Goal: Feedback & Contribution: Leave review/rating

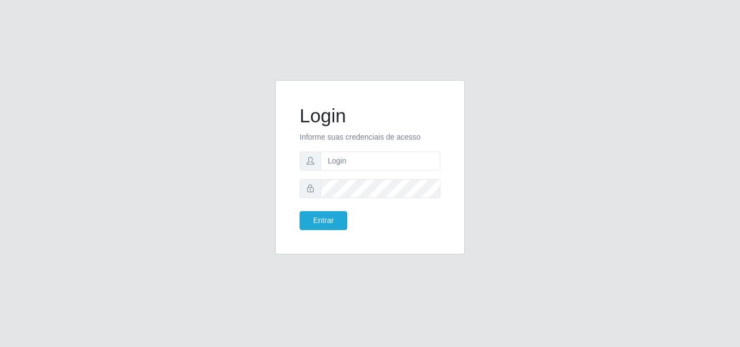
click at [403, 170] on form "Login Informe suas credenciais de acesso Entrar" at bounding box center [370, 168] width 141 height 126
click at [402, 169] on input "text" at bounding box center [381, 161] width 120 height 19
click at [359, 166] on input "text" at bounding box center [381, 161] width 120 height 19
type input "biatriz@comprebem"
click at [300, 211] on button "Entrar" at bounding box center [324, 220] width 48 height 19
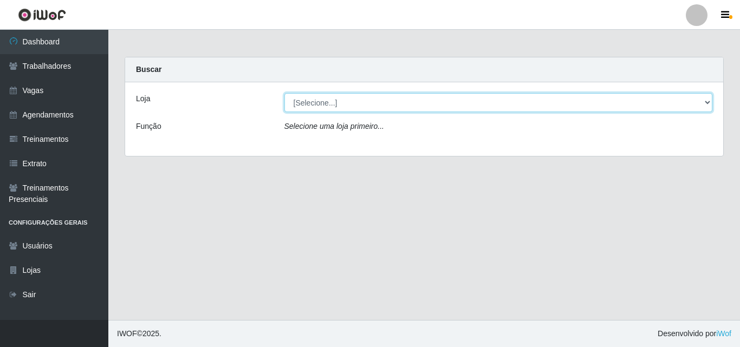
drag, startPoint x: 379, startPoint y: 98, endPoint x: 377, endPoint y: 105, distance: 6.9
click at [379, 99] on select "[Selecione...] Supermercado Compre Bem - Itabaiana" at bounding box center [498, 102] width 428 height 19
drag, startPoint x: 378, startPoint y: 103, endPoint x: 375, endPoint y: 110, distance: 7.5
click at [376, 106] on select "[Selecione...] Supermercado Compre Bem - Itabaiana" at bounding box center [498, 102] width 428 height 19
select select "264"
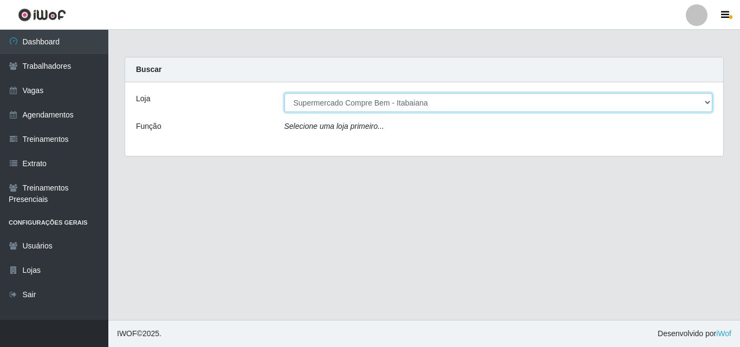
click at [284, 93] on select "[Selecione...] Supermercado Compre Bem - Itabaiana" at bounding box center [498, 102] width 428 height 19
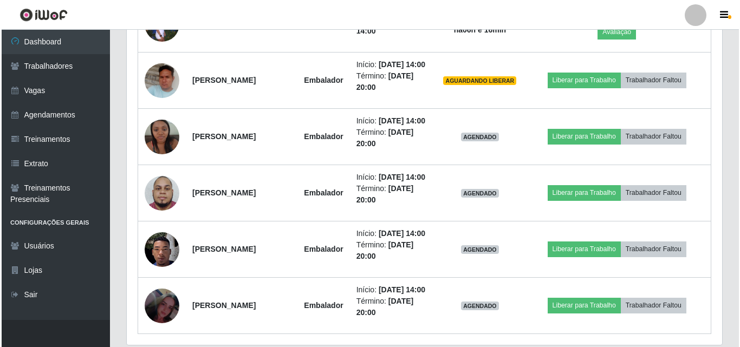
scroll to position [743, 0]
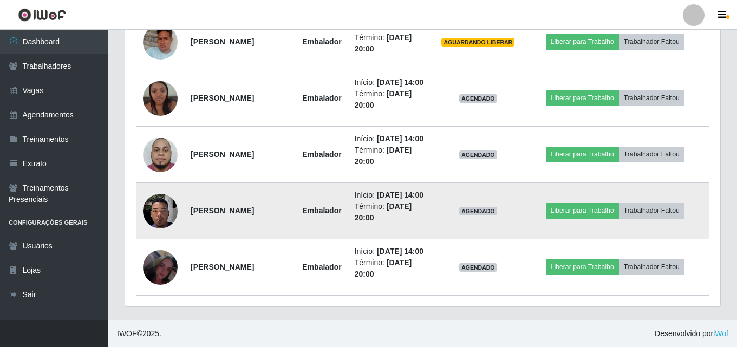
click at [163, 213] on img at bounding box center [160, 210] width 35 height 75
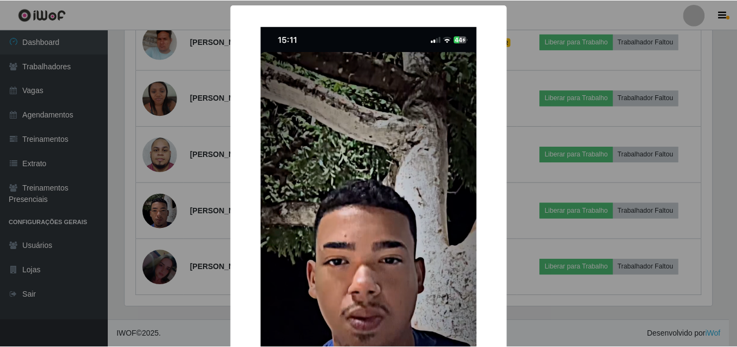
scroll to position [108, 0]
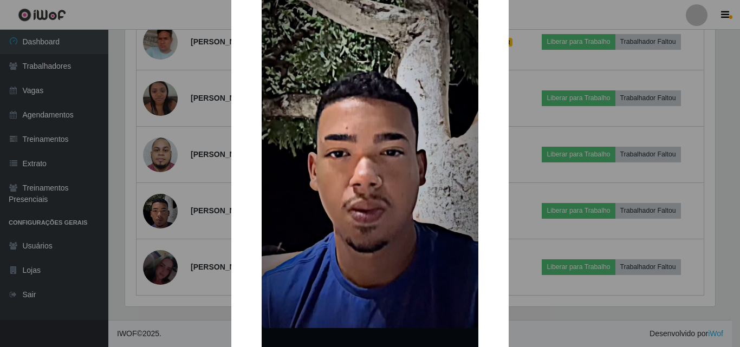
click at [489, 254] on div "×" at bounding box center [370, 152] width 256 height 491
click at [518, 238] on div "× OK Cancel" at bounding box center [370, 173] width 740 height 347
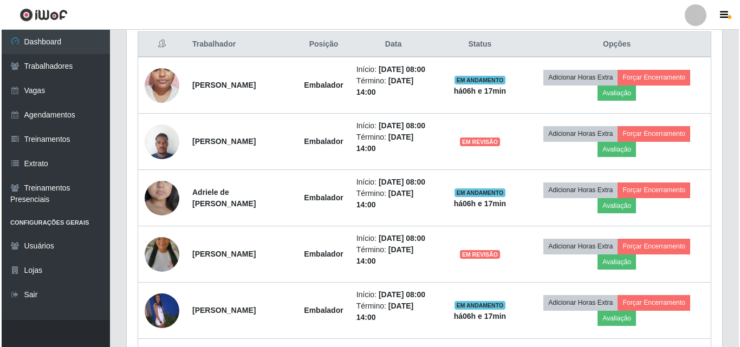
scroll to position [255, 0]
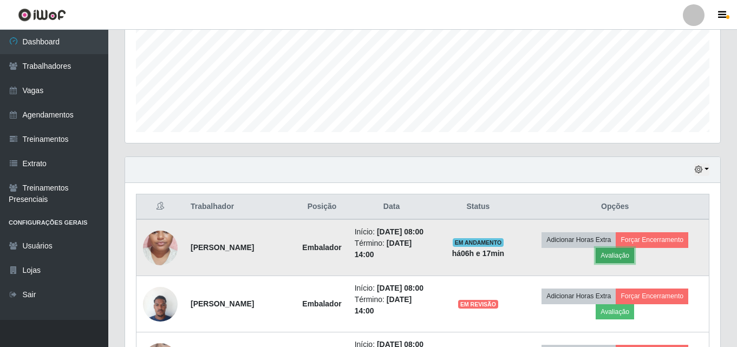
click at [626, 256] on button "Avaliação" at bounding box center [615, 255] width 38 height 15
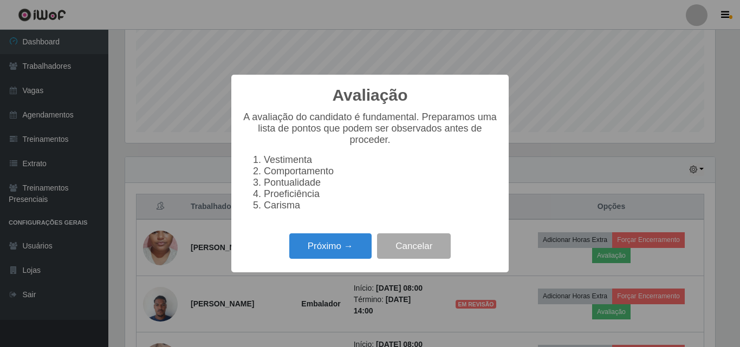
scroll to position [225, 590]
click at [366, 253] on button "Próximo →" at bounding box center [330, 245] width 82 height 25
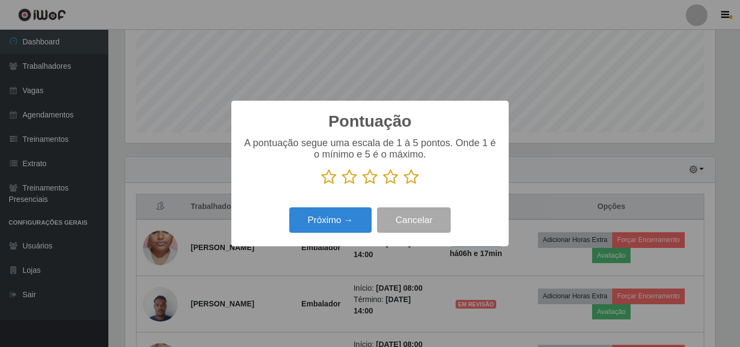
scroll to position [541466, 541101]
click at [384, 171] on icon at bounding box center [390, 177] width 15 height 16
click at [383, 185] on input "radio" at bounding box center [383, 185] width 0 height 0
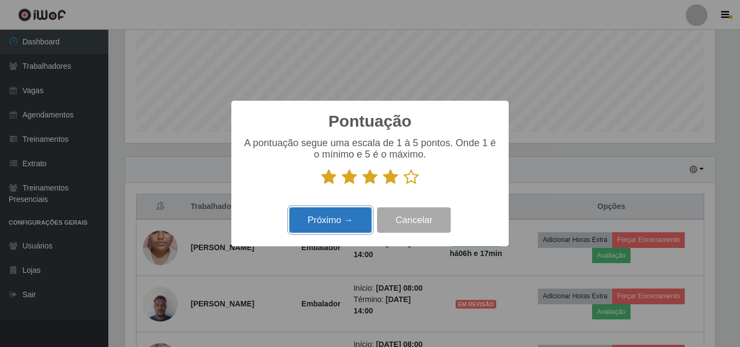
click at [337, 222] on button "Próximo →" at bounding box center [330, 219] width 82 height 25
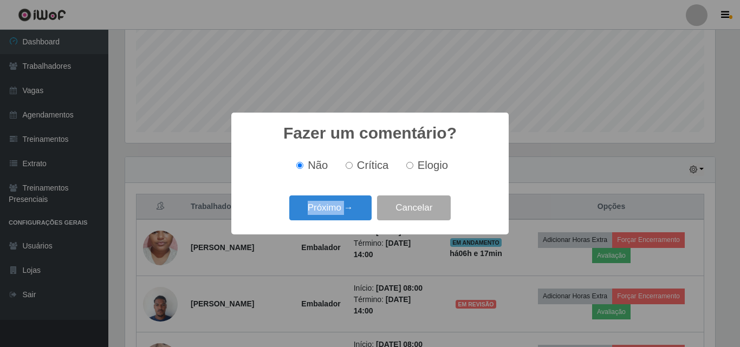
click at [337, 222] on div "Próximo → Cancelar" at bounding box center [370, 207] width 256 height 31
click at [338, 214] on button "Próximo →" at bounding box center [330, 208] width 82 height 25
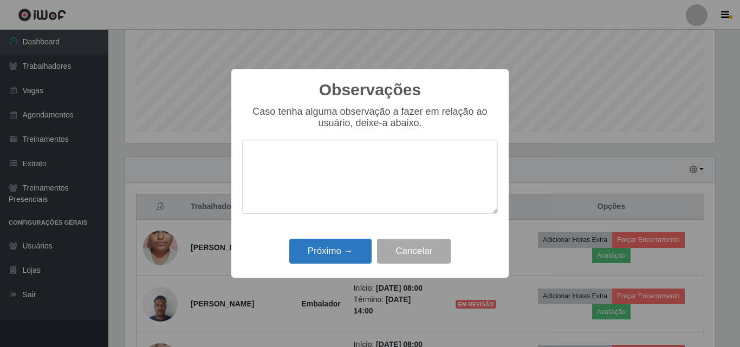
drag, startPoint x: 336, startPoint y: 234, endPoint x: 332, endPoint y: 254, distance: 20.0
click at [334, 239] on div "Observações × Caso tenha alguma observação a fazer em relação ao usuário, deixe…" at bounding box center [369, 173] width 277 height 209
click at [332, 252] on button "Próximo →" at bounding box center [330, 251] width 82 height 25
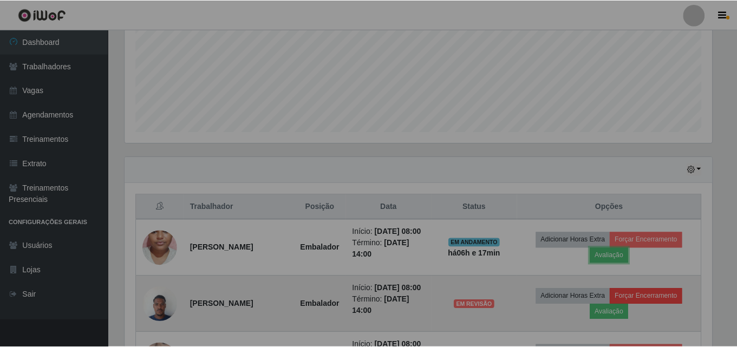
scroll to position [225, 595]
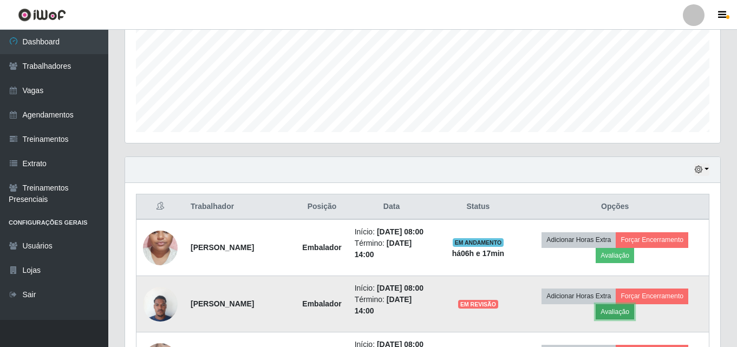
click at [625, 311] on button "Avaliação" at bounding box center [615, 311] width 38 height 15
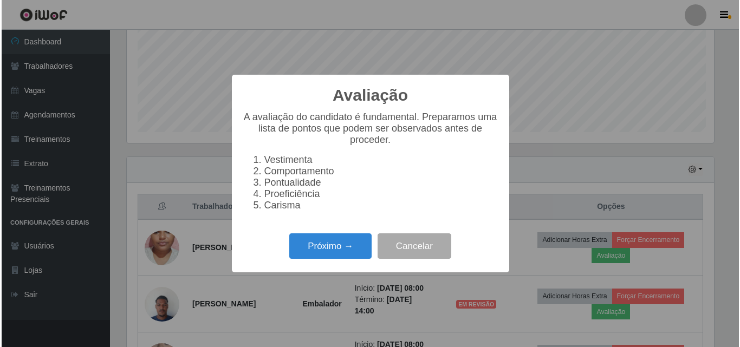
scroll to position [225, 590]
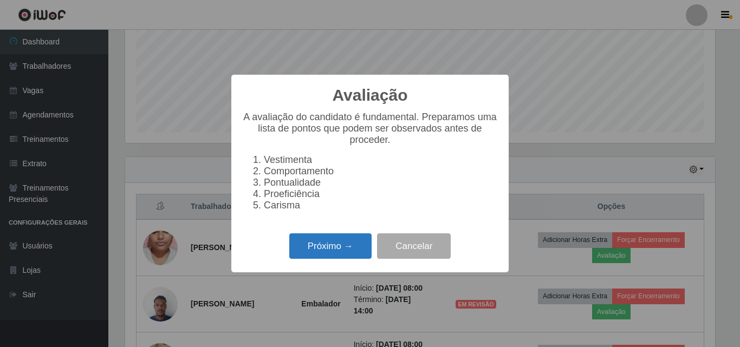
click at [358, 255] on button "Próximo →" at bounding box center [330, 245] width 82 height 25
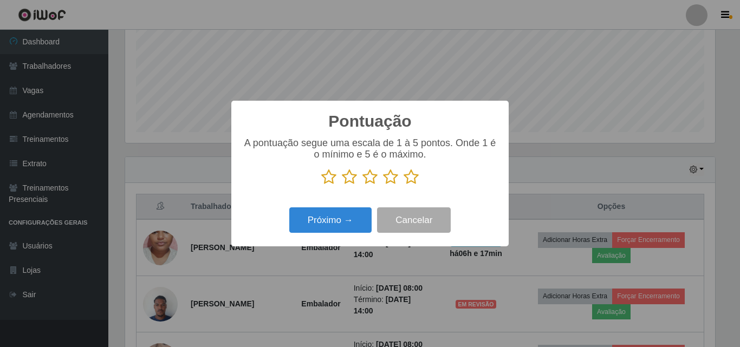
click at [399, 184] on p at bounding box center [370, 177] width 256 height 16
click at [402, 183] on p at bounding box center [370, 177] width 256 height 16
click at [409, 182] on icon at bounding box center [411, 177] width 15 height 16
click at [404, 185] on input "radio" at bounding box center [404, 185] width 0 height 0
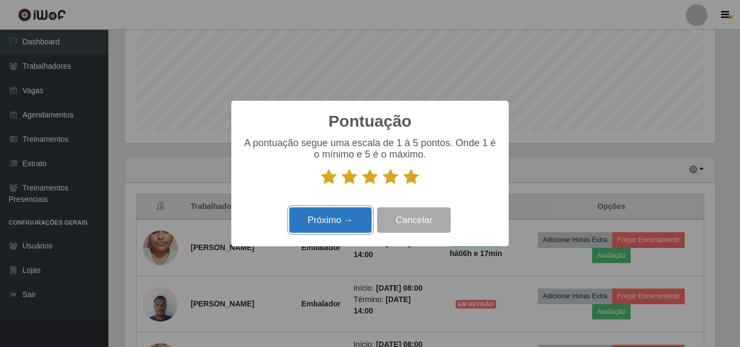
click at [333, 226] on button "Próximo →" at bounding box center [330, 219] width 82 height 25
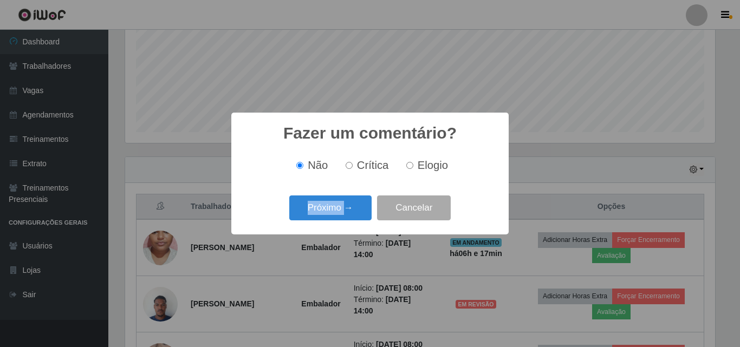
click at [333, 226] on div "Fazer um comentário? × Não Crítica Elogio Próximo → Cancelar" at bounding box center [369, 173] width 277 height 121
click at [341, 220] on button "Próximo →" at bounding box center [330, 208] width 82 height 25
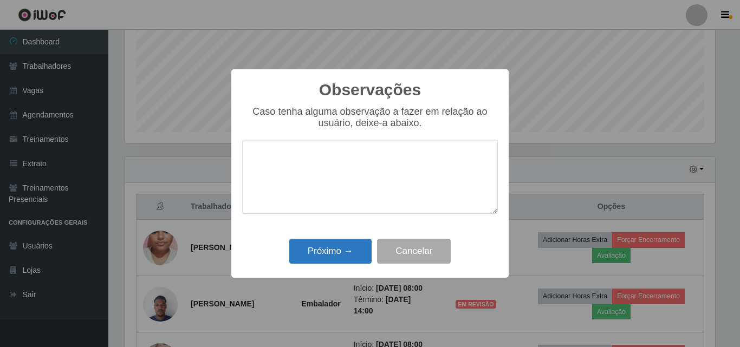
drag, startPoint x: 342, startPoint y: 215, endPoint x: 333, endPoint y: 252, distance: 38.4
click at [340, 222] on div "Caso tenha alguma observação a fazer em relação ao usuário, deixe-a abaixo." at bounding box center [370, 165] width 256 height 119
click at [333, 252] on button "Próximo →" at bounding box center [330, 251] width 82 height 25
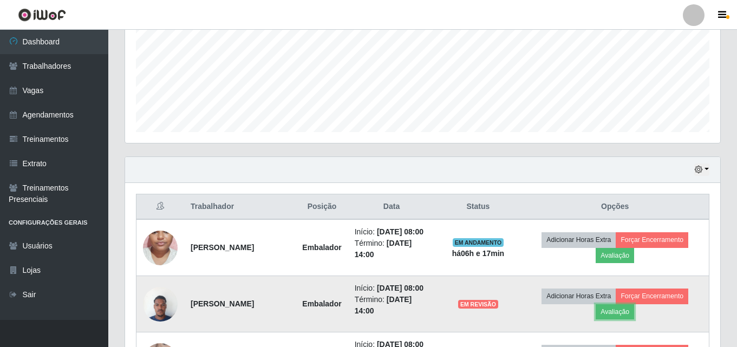
scroll to position [309, 0]
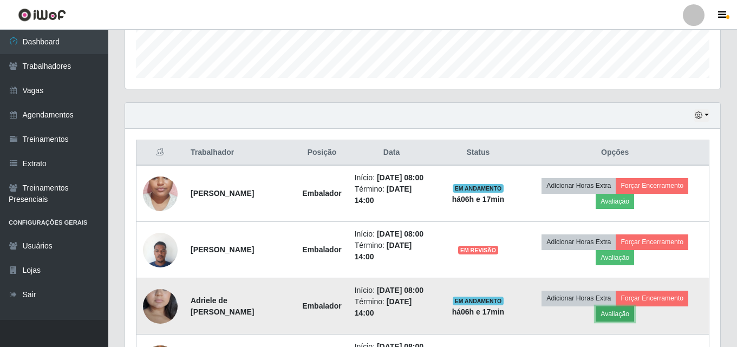
click at [615, 311] on button "Avaliação" at bounding box center [615, 314] width 38 height 15
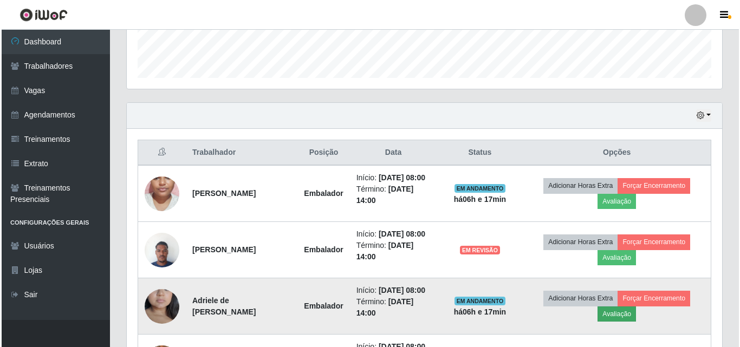
scroll to position [225, 590]
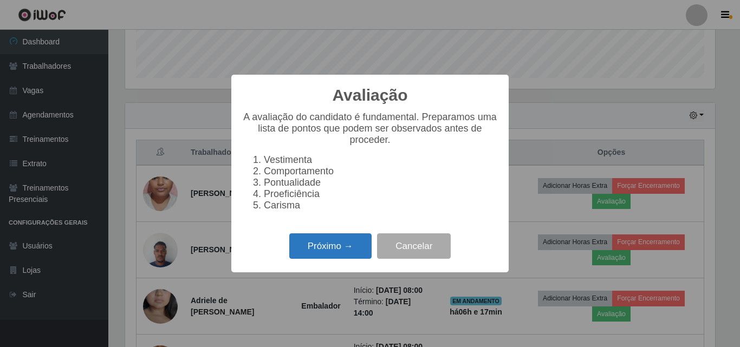
click at [337, 258] on button "Próximo →" at bounding box center [330, 245] width 82 height 25
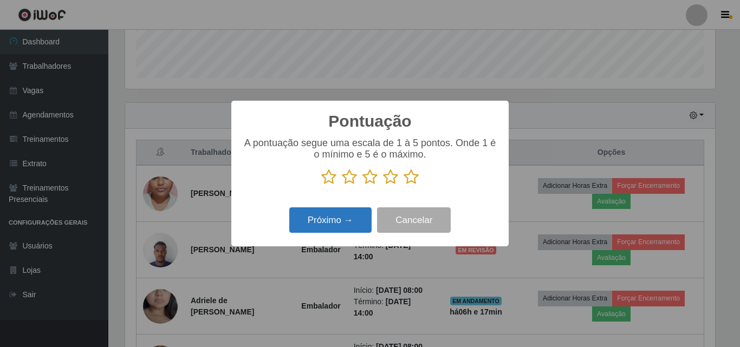
scroll to position [541466, 541101]
click at [352, 181] on icon at bounding box center [349, 177] width 15 height 16
click at [342, 185] on input "radio" at bounding box center [342, 185] width 0 height 0
click at [373, 183] on icon at bounding box center [369, 177] width 15 height 16
click at [362, 185] on input "radio" at bounding box center [362, 185] width 0 height 0
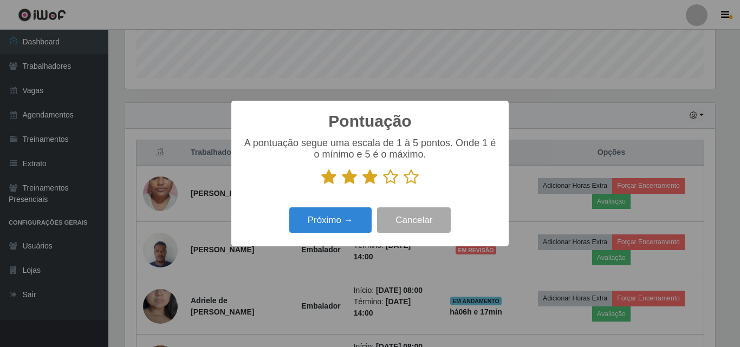
click at [389, 179] on icon at bounding box center [390, 177] width 15 height 16
click at [383, 185] on input "radio" at bounding box center [383, 185] width 0 height 0
click at [361, 222] on button "Próximo →" at bounding box center [330, 219] width 82 height 25
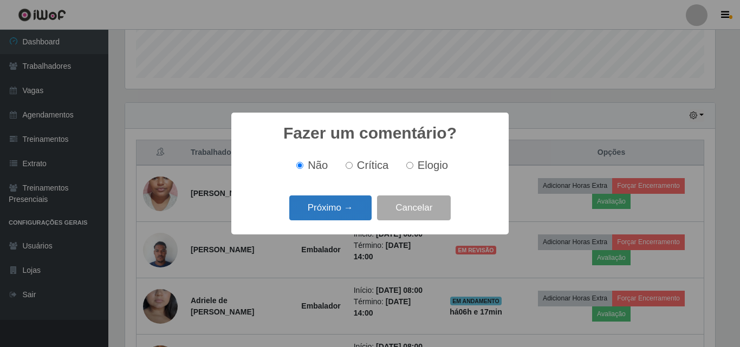
click at [350, 211] on button "Próximo →" at bounding box center [330, 208] width 82 height 25
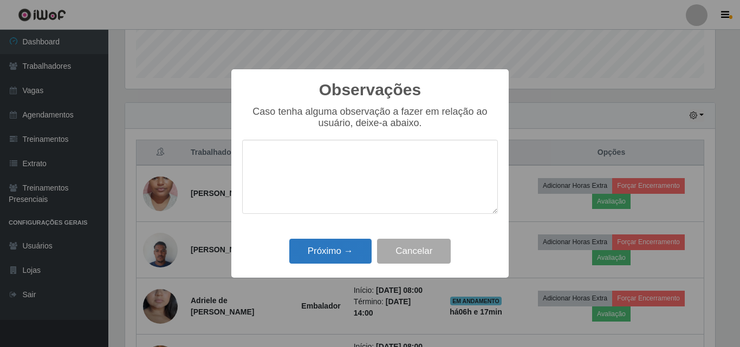
drag, startPoint x: 350, startPoint y: 211, endPoint x: 350, endPoint y: 241, distance: 29.8
click at [353, 238] on div "Observações × Caso tenha alguma observação a fazer em relação ao usuário, deixe…" at bounding box center [369, 173] width 277 height 209
click at [349, 242] on button "Próximo →" at bounding box center [330, 251] width 82 height 25
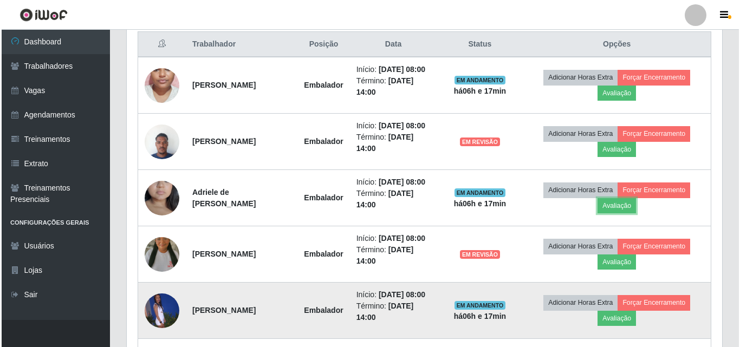
scroll to position [472, 0]
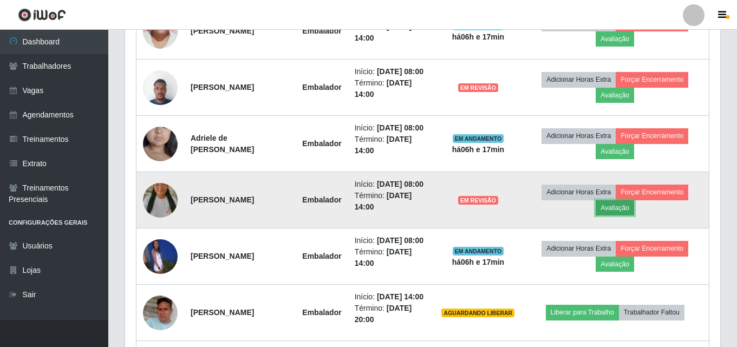
drag, startPoint x: 612, startPoint y: 210, endPoint x: 606, endPoint y: 212, distance: 6.2
click at [606, 212] on button "Avaliação" at bounding box center [615, 207] width 38 height 15
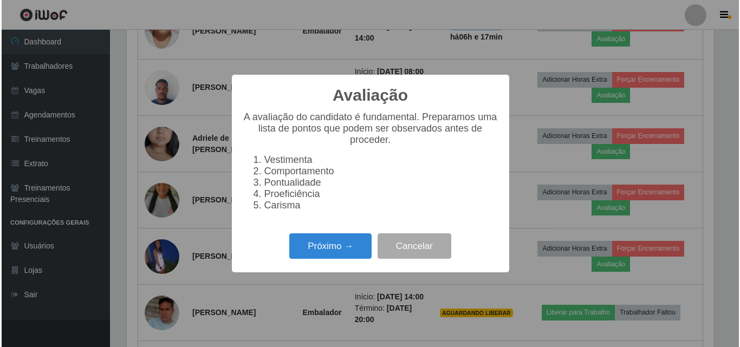
scroll to position [0, 0]
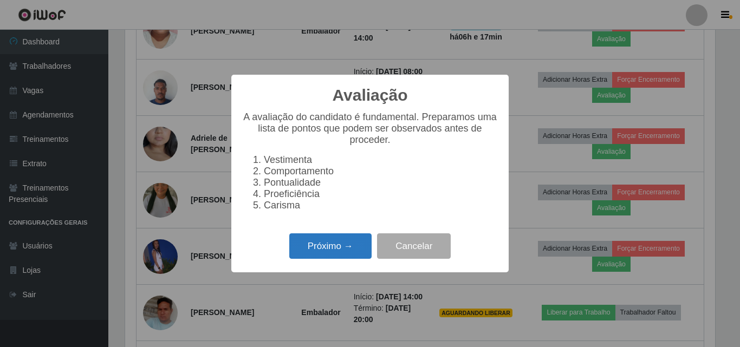
click at [320, 259] on button "Próximo →" at bounding box center [330, 245] width 82 height 25
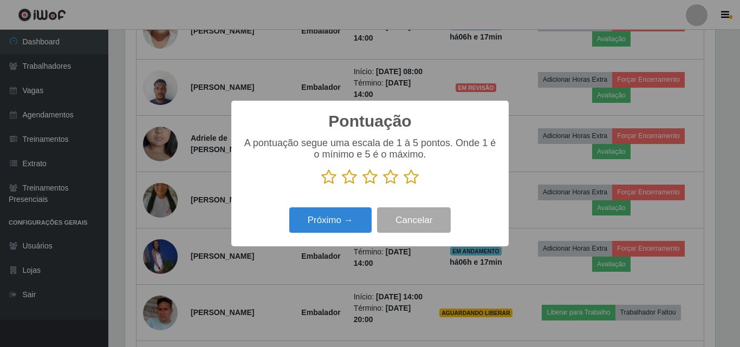
click at [347, 179] on icon at bounding box center [349, 177] width 15 height 16
click at [342, 185] on input "radio" at bounding box center [342, 185] width 0 height 0
click at [335, 219] on button "Próximo →" at bounding box center [330, 219] width 82 height 25
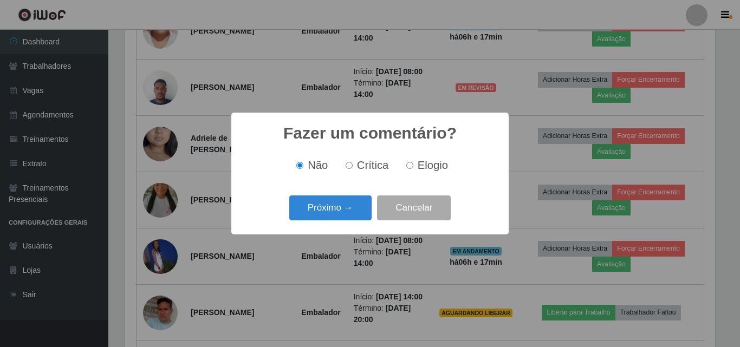
click at [336, 214] on button "Próximo →" at bounding box center [330, 208] width 82 height 25
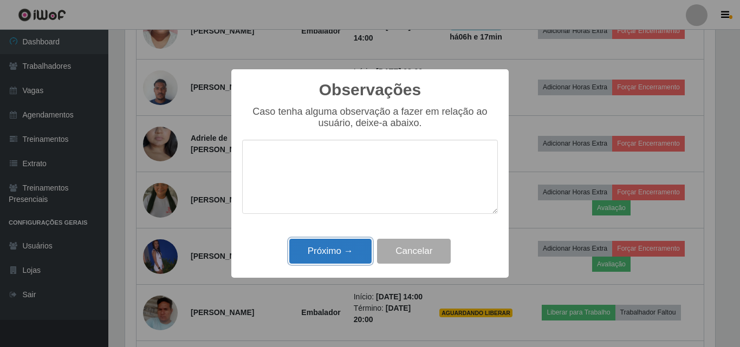
click at [336, 256] on button "Próximo →" at bounding box center [330, 251] width 82 height 25
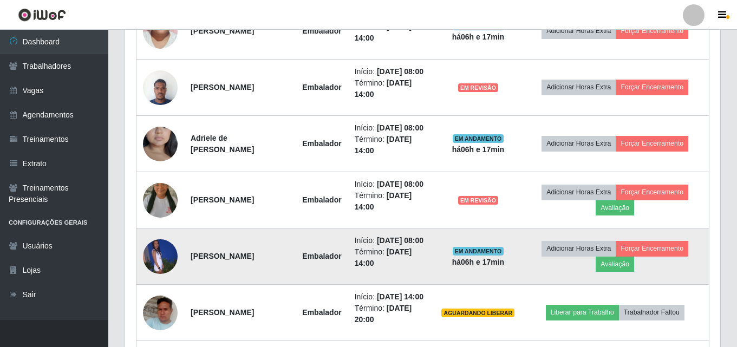
click at [619, 272] on td "Adicionar Horas Extra Forçar Encerramento Avaliação" at bounding box center [615, 257] width 188 height 56
click at [621, 265] on button "Avaliação" at bounding box center [615, 264] width 38 height 15
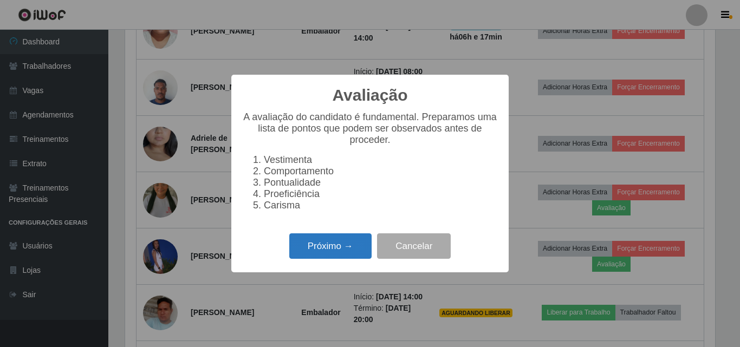
click at [346, 245] on button "Próximo →" at bounding box center [330, 245] width 82 height 25
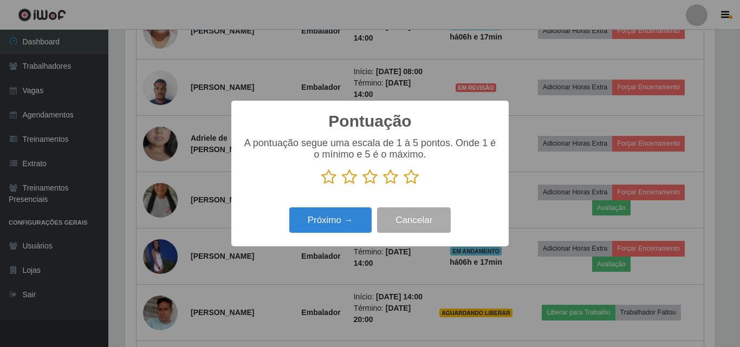
drag, startPoint x: 390, startPoint y: 179, endPoint x: 343, endPoint y: 178, distance: 46.6
click at [343, 178] on p at bounding box center [370, 177] width 256 height 16
click at [401, 183] on p at bounding box center [370, 177] width 256 height 16
click at [387, 177] on icon at bounding box center [390, 177] width 15 height 16
click at [383, 185] on input "radio" at bounding box center [383, 185] width 0 height 0
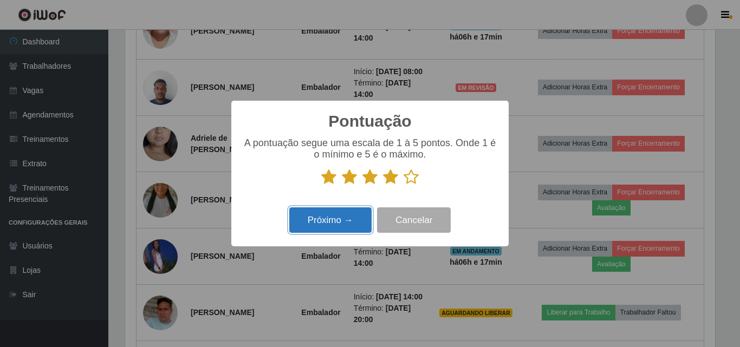
click at [347, 213] on button "Próximo →" at bounding box center [330, 219] width 82 height 25
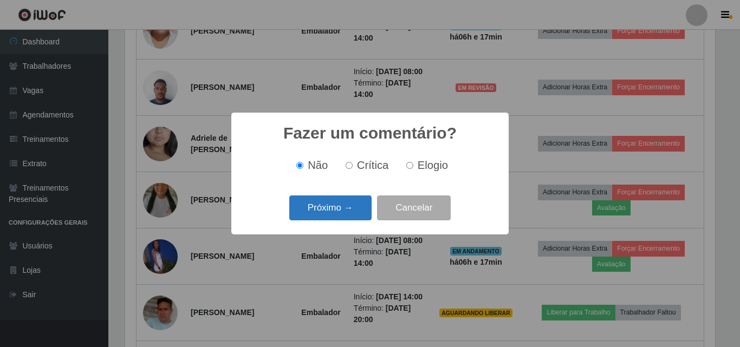
click at [350, 220] on button "Próximo →" at bounding box center [330, 208] width 82 height 25
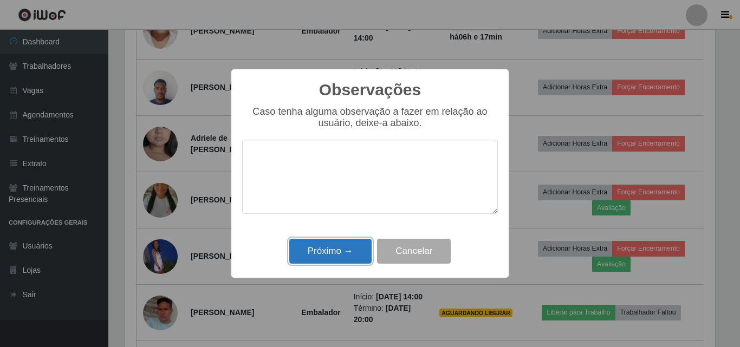
click at [347, 251] on button "Próximo →" at bounding box center [330, 251] width 82 height 25
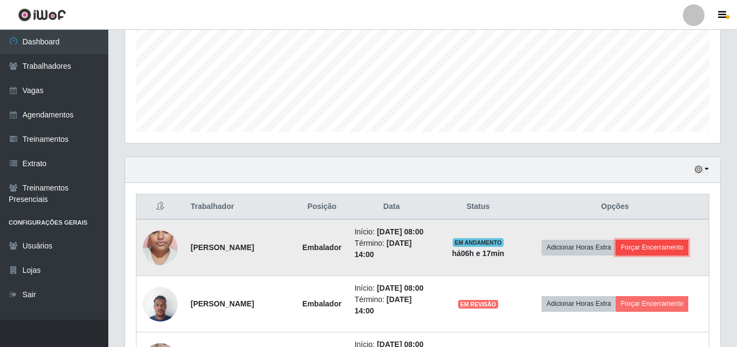
click at [659, 245] on button "Forçar Encerramento" at bounding box center [652, 247] width 73 height 15
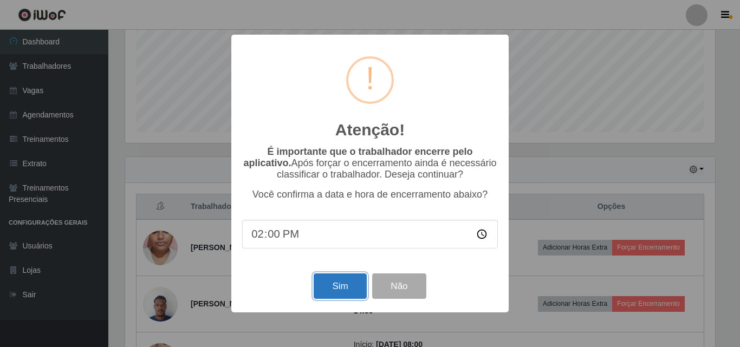
click at [343, 291] on button "Sim" at bounding box center [340, 286] width 53 height 25
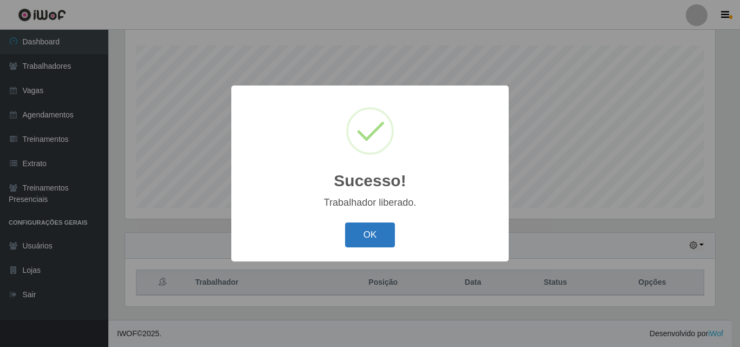
click at [355, 226] on button "OK" at bounding box center [370, 235] width 50 height 25
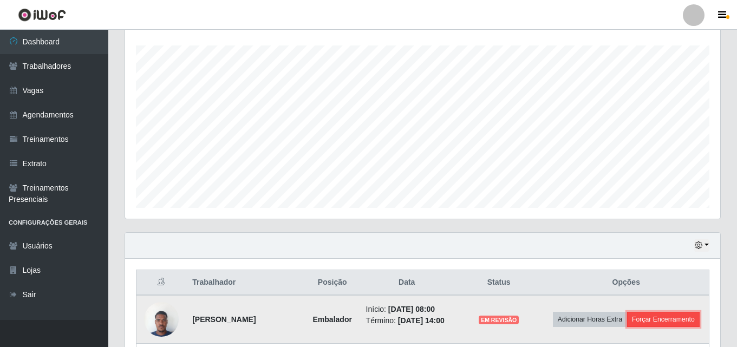
click at [627, 327] on button "Forçar Encerramento" at bounding box center [663, 319] width 73 height 15
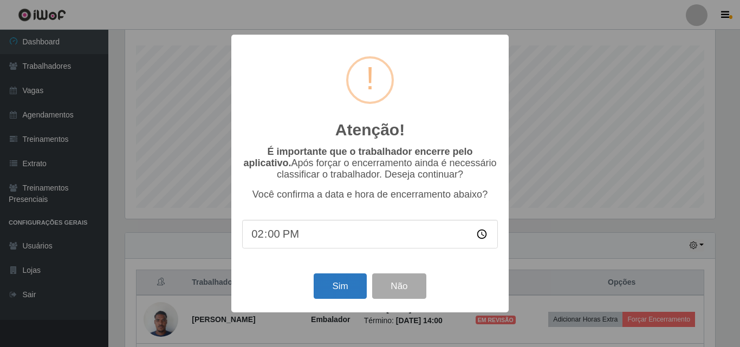
drag, startPoint x: 327, startPoint y: 306, endPoint x: 330, endPoint y: 299, distance: 7.5
click at [329, 302] on div "Atenção! × É importante que o trabalhador encerre pelo aplicativo. Após forçar …" at bounding box center [369, 174] width 277 height 278
click at [330, 298] on button "Sim" at bounding box center [340, 286] width 53 height 25
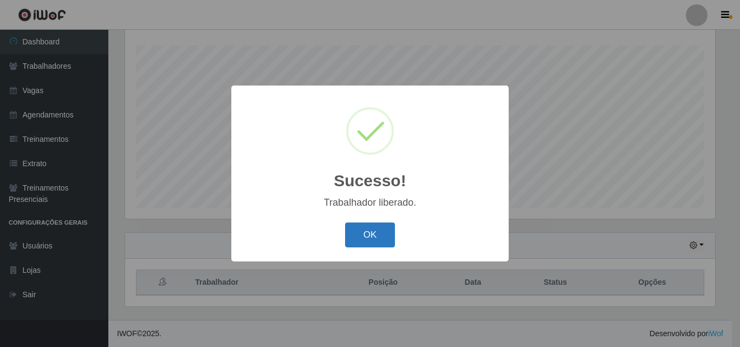
click at [378, 232] on button "OK" at bounding box center [370, 235] width 50 height 25
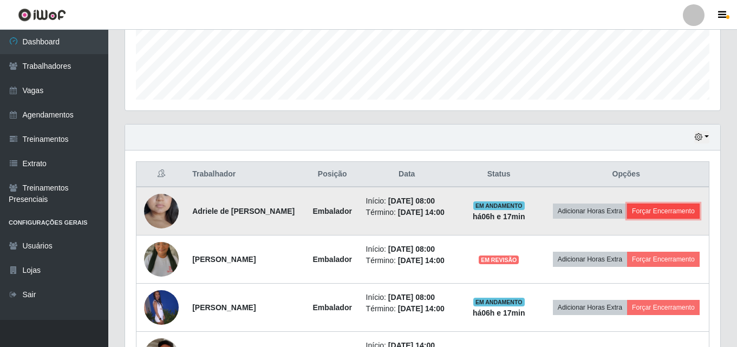
click at [627, 219] on button "Forçar Encerramento" at bounding box center [663, 211] width 73 height 15
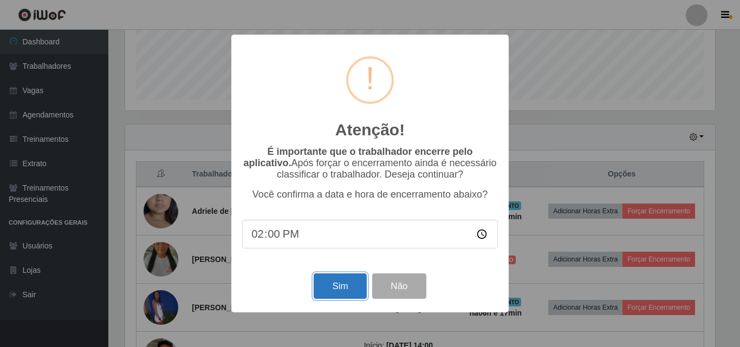
click at [346, 283] on button "Sim" at bounding box center [340, 286] width 53 height 25
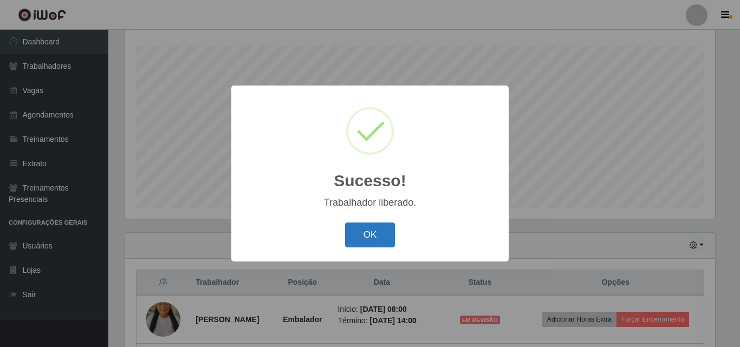
click at [348, 235] on button "OK" at bounding box center [370, 235] width 50 height 25
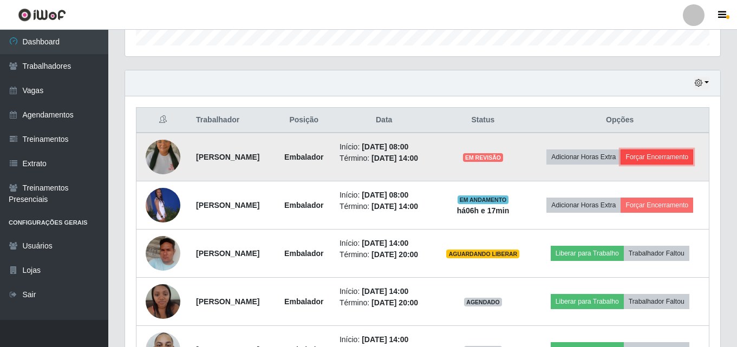
click at [621, 165] on button "Forçar Encerramento" at bounding box center [657, 157] width 73 height 15
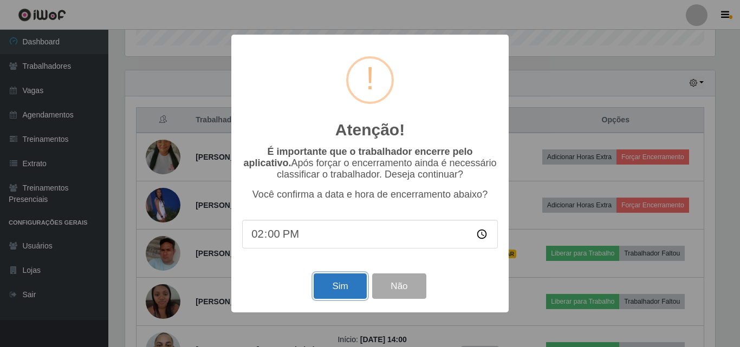
click at [345, 277] on button "Sim" at bounding box center [340, 286] width 53 height 25
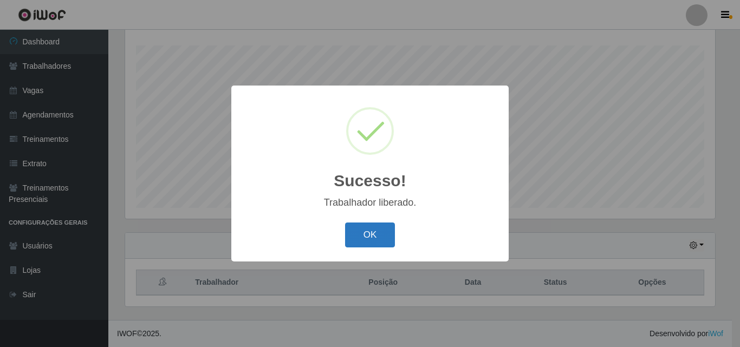
click at [384, 225] on button "OK" at bounding box center [370, 235] width 50 height 25
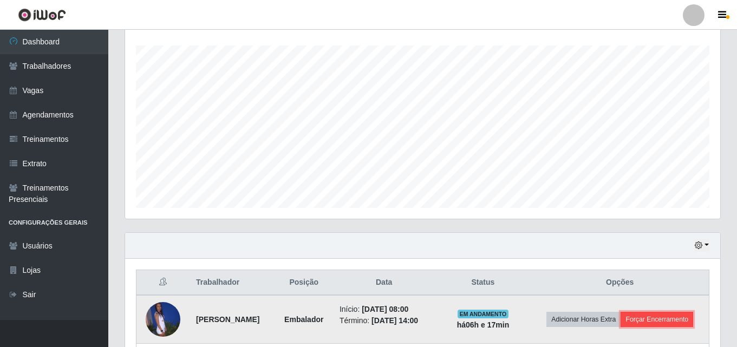
click at [628, 323] on button "Forçar Encerramento" at bounding box center [657, 319] width 73 height 15
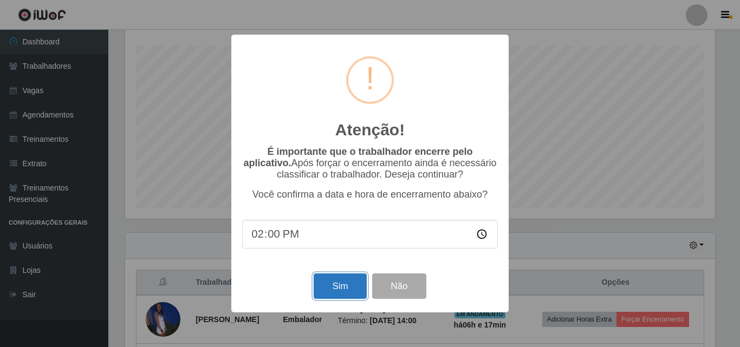
click at [315, 296] on button "Sim" at bounding box center [340, 286] width 53 height 25
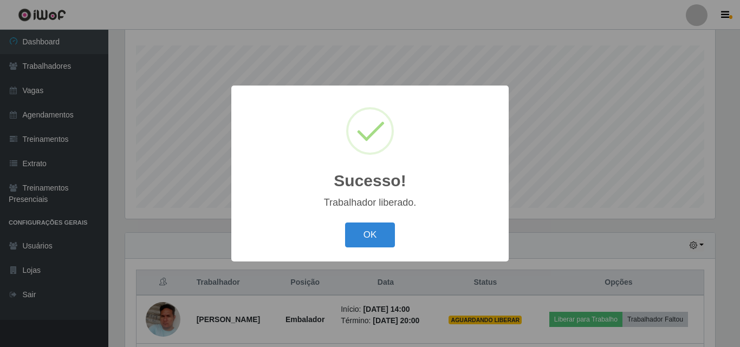
click at [400, 233] on div "OK Cancel" at bounding box center [370, 234] width 256 height 31
click at [374, 241] on button "OK" at bounding box center [370, 235] width 50 height 25
